Goal: Task Accomplishment & Management: Manage account settings

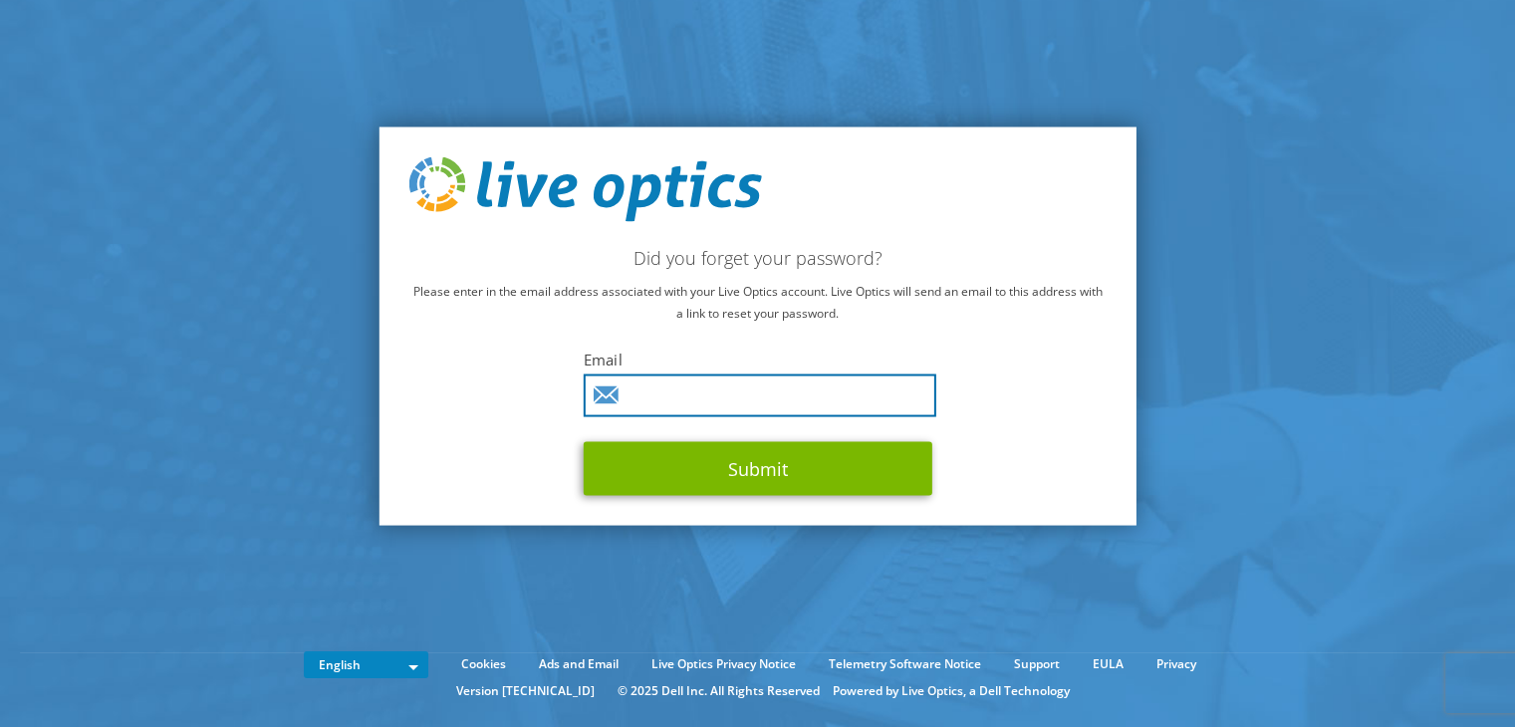
click at [875, 392] on input "text" at bounding box center [760, 396] width 353 height 43
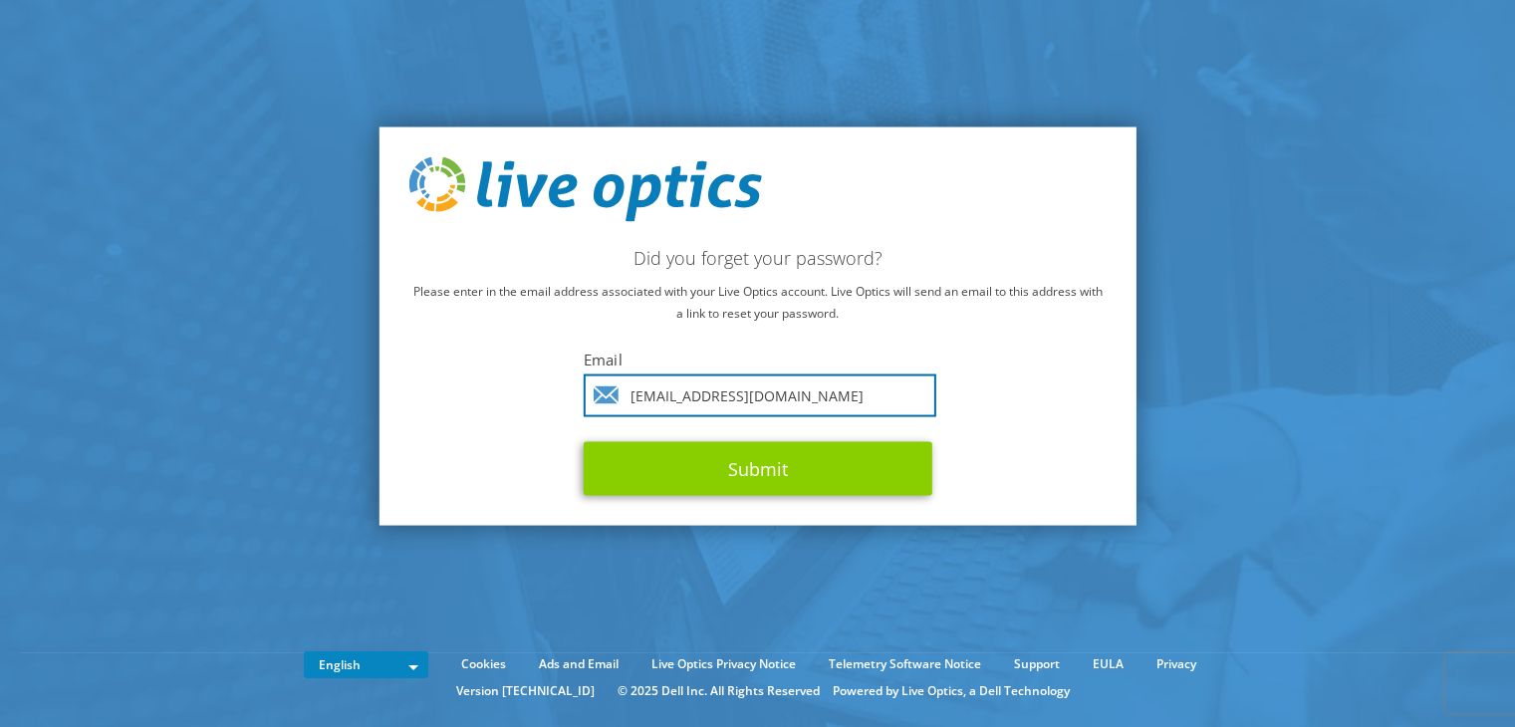
type input "rchittur@acs-corp.com"
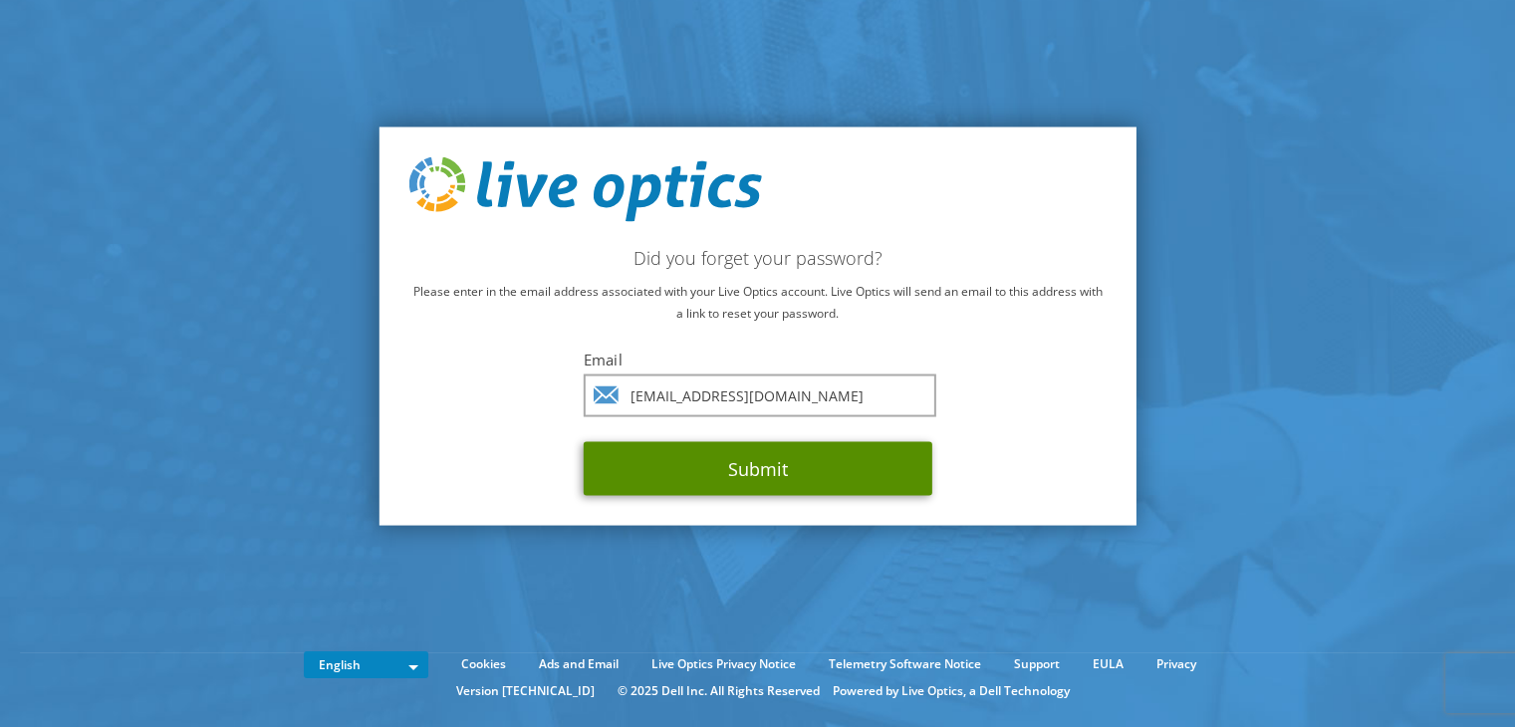
click at [827, 475] on button "Submit" at bounding box center [758, 469] width 349 height 54
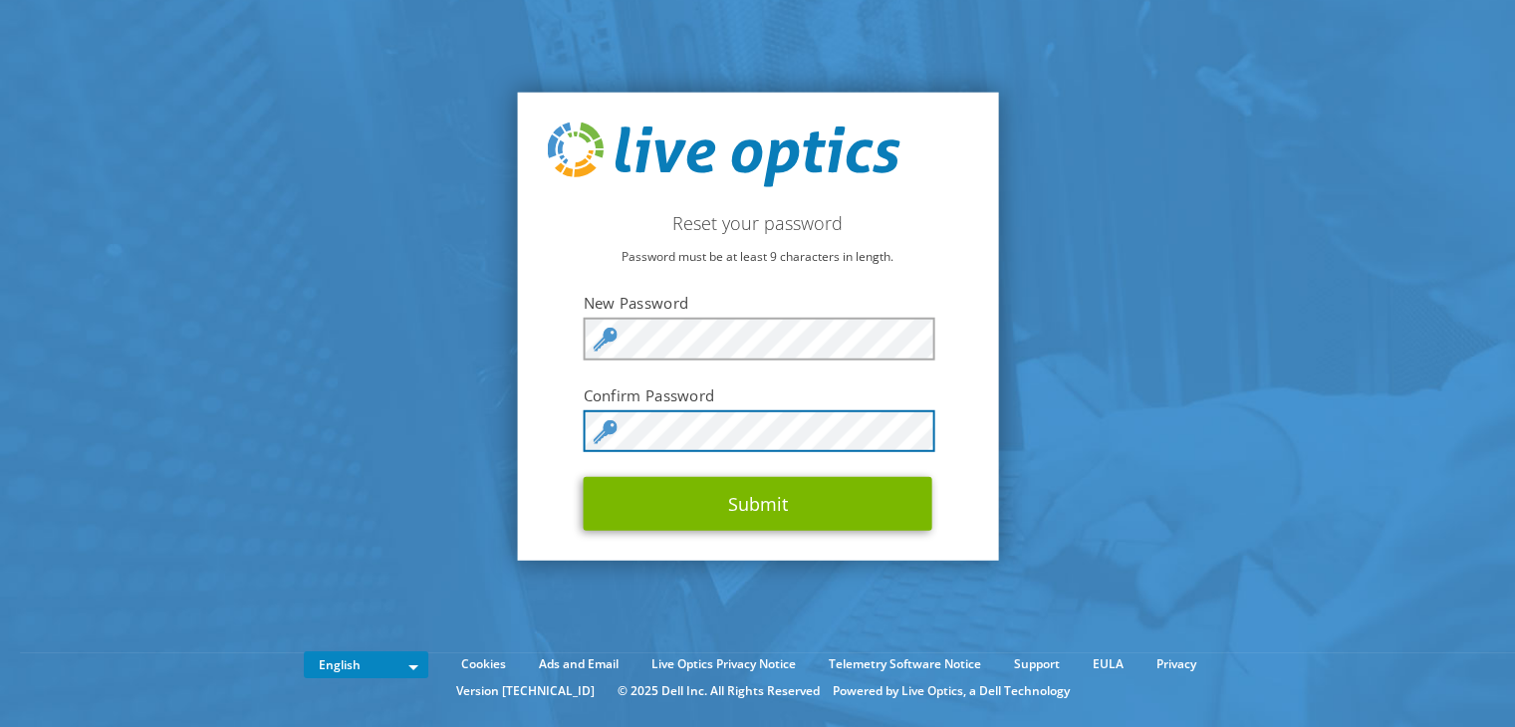
click at [584, 477] on button "Submit" at bounding box center [758, 504] width 349 height 54
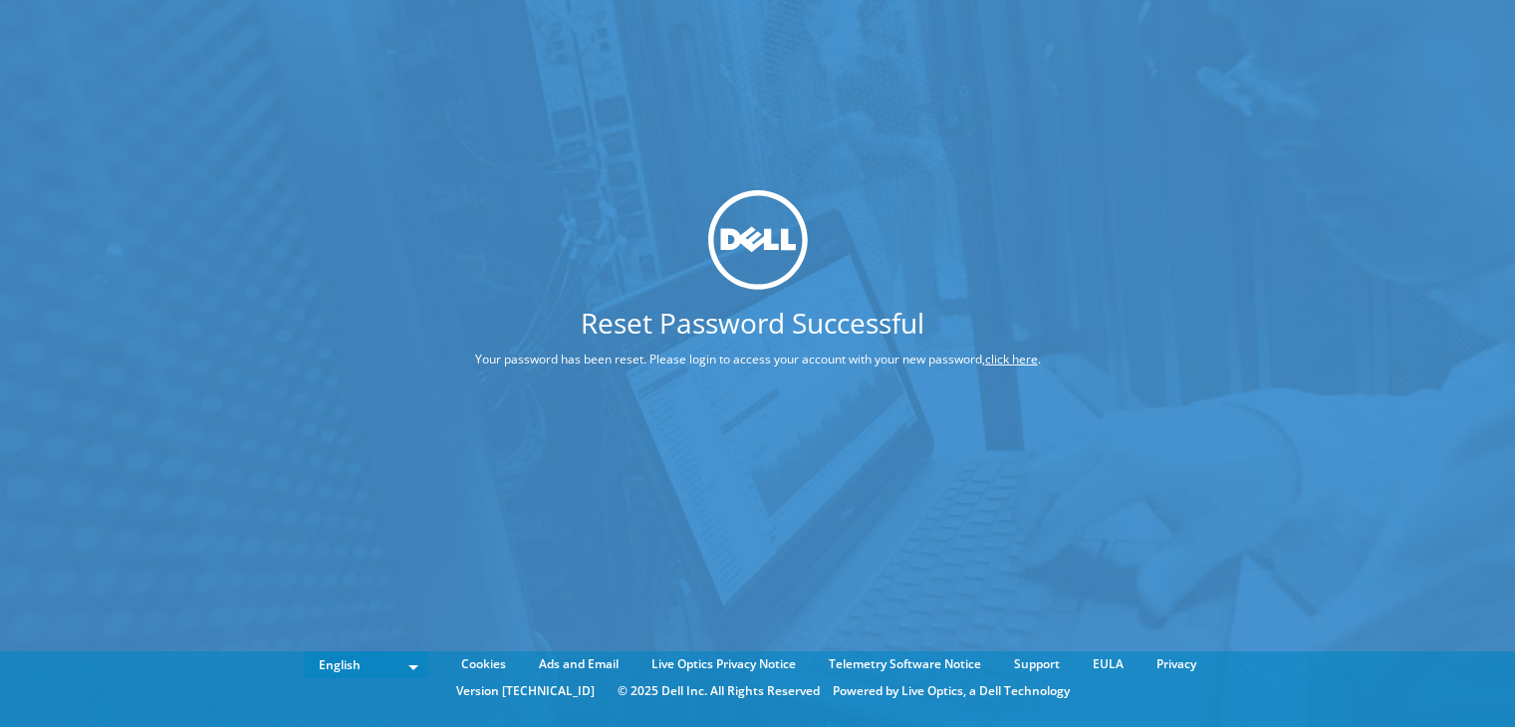
click at [1013, 352] on link "click here" at bounding box center [1011, 359] width 53 height 17
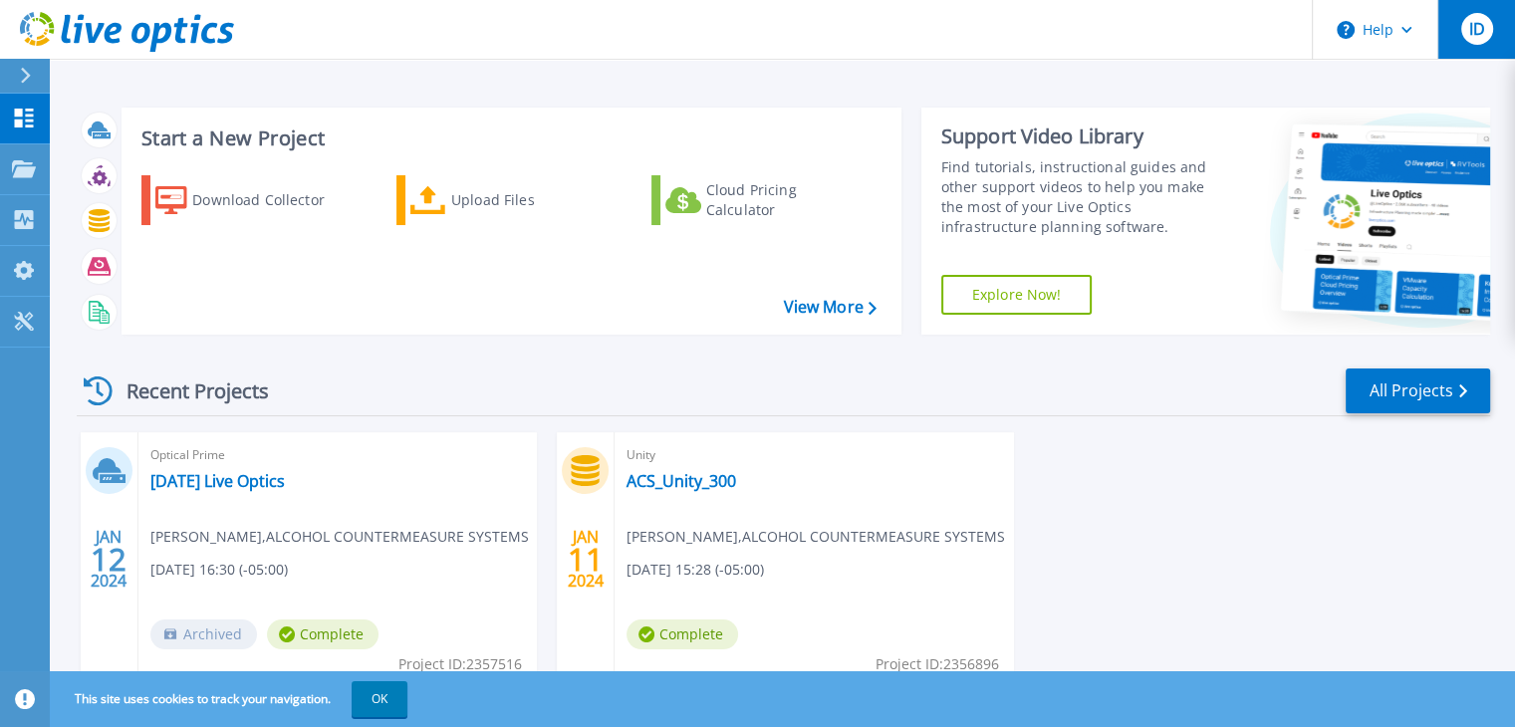
click at [1467, 33] on div "ID" at bounding box center [1478, 29] width 32 height 32
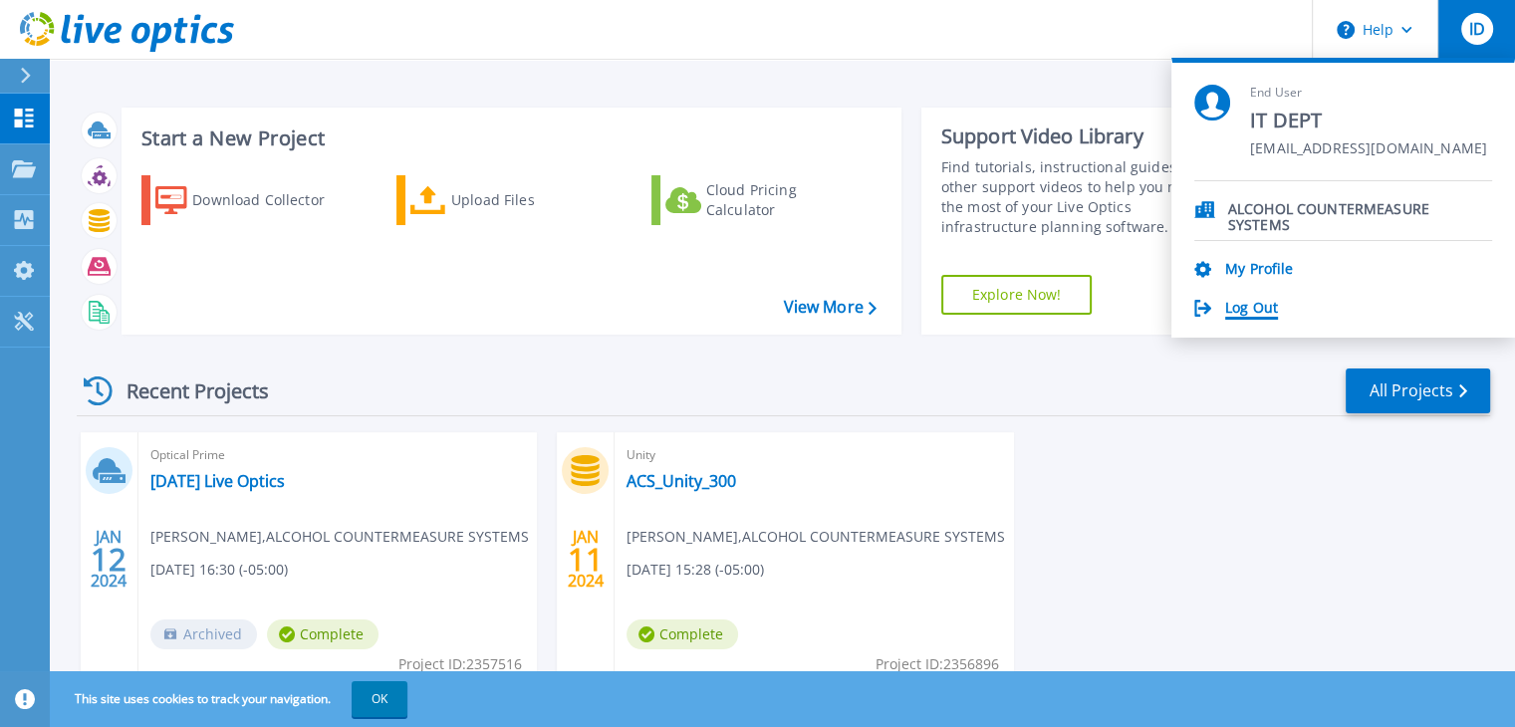
click at [1251, 302] on link "Log Out" at bounding box center [1251, 309] width 53 height 19
